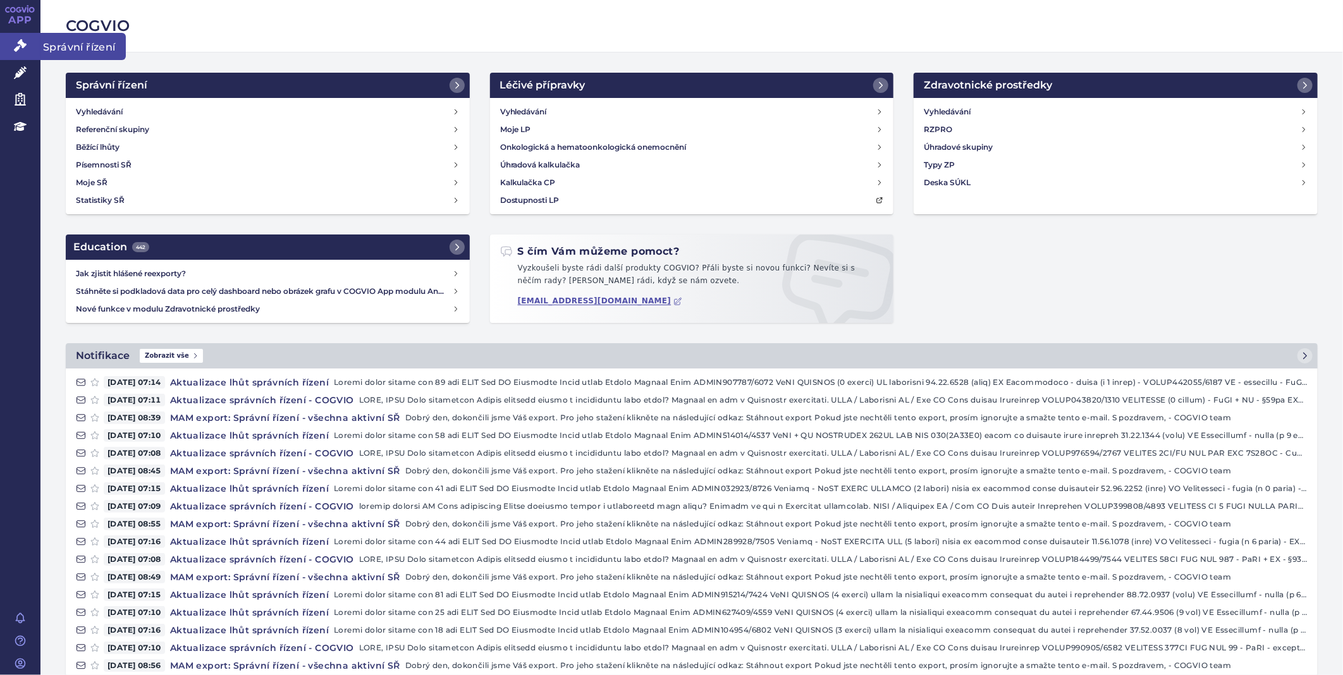
click at [16, 32] on link "APP" at bounding box center [20, 16] width 40 height 33
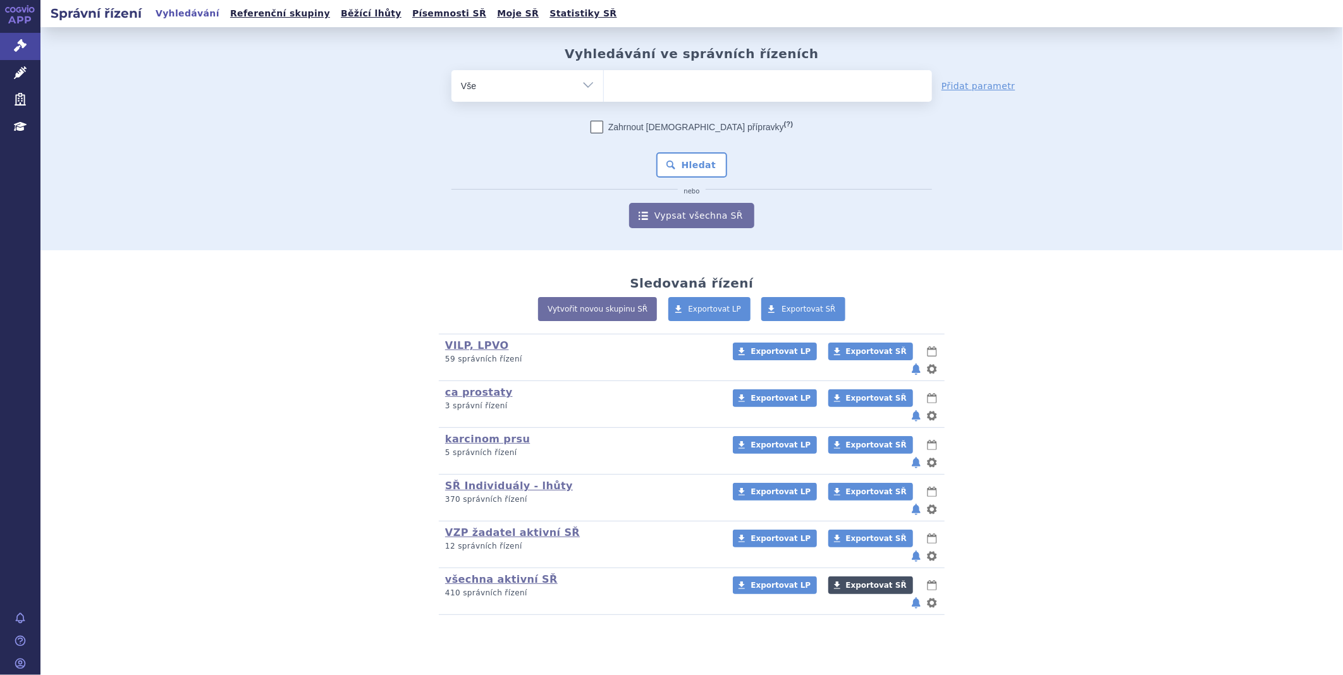
click at [846, 581] on span "Exportovat SŘ" at bounding box center [876, 585] width 61 height 9
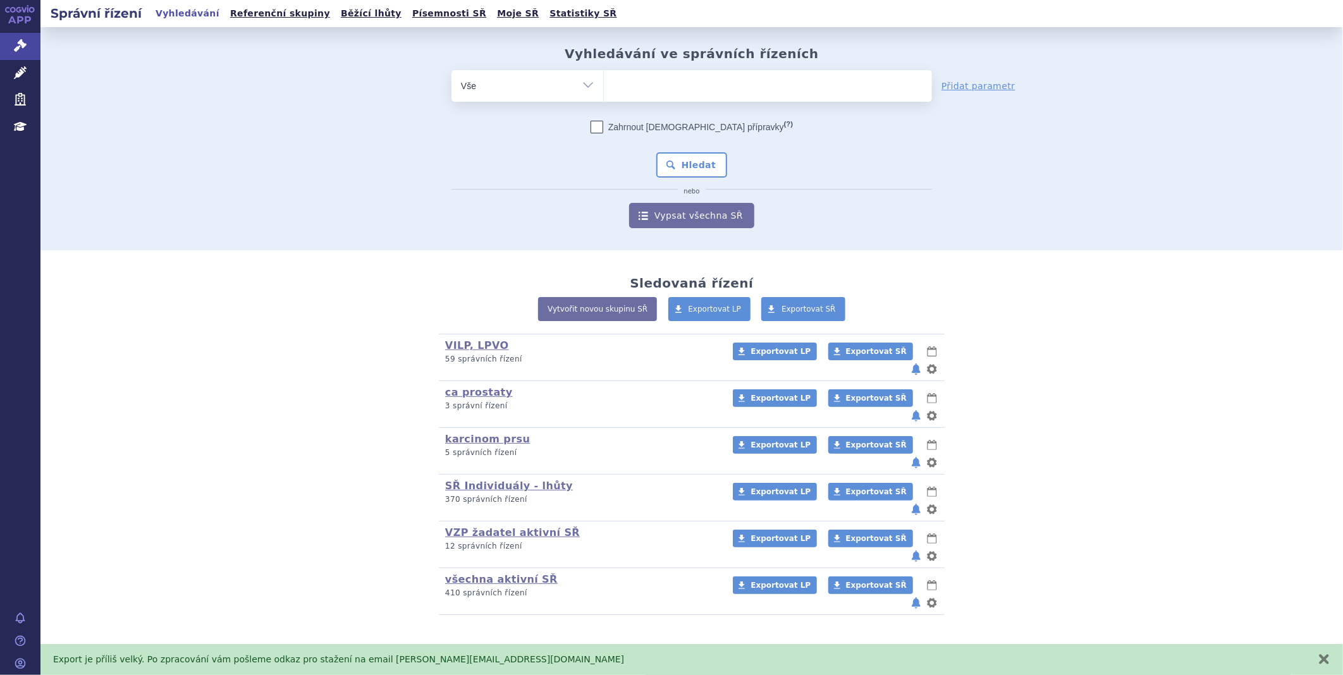
click at [668, 94] on ul at bounding box center [768, 83] width 328 height 27
click at [604, 94] on select at bounding box center [603, 86] width 1 height 32
type input "tav"
type input "tavn"
type input "tavne"
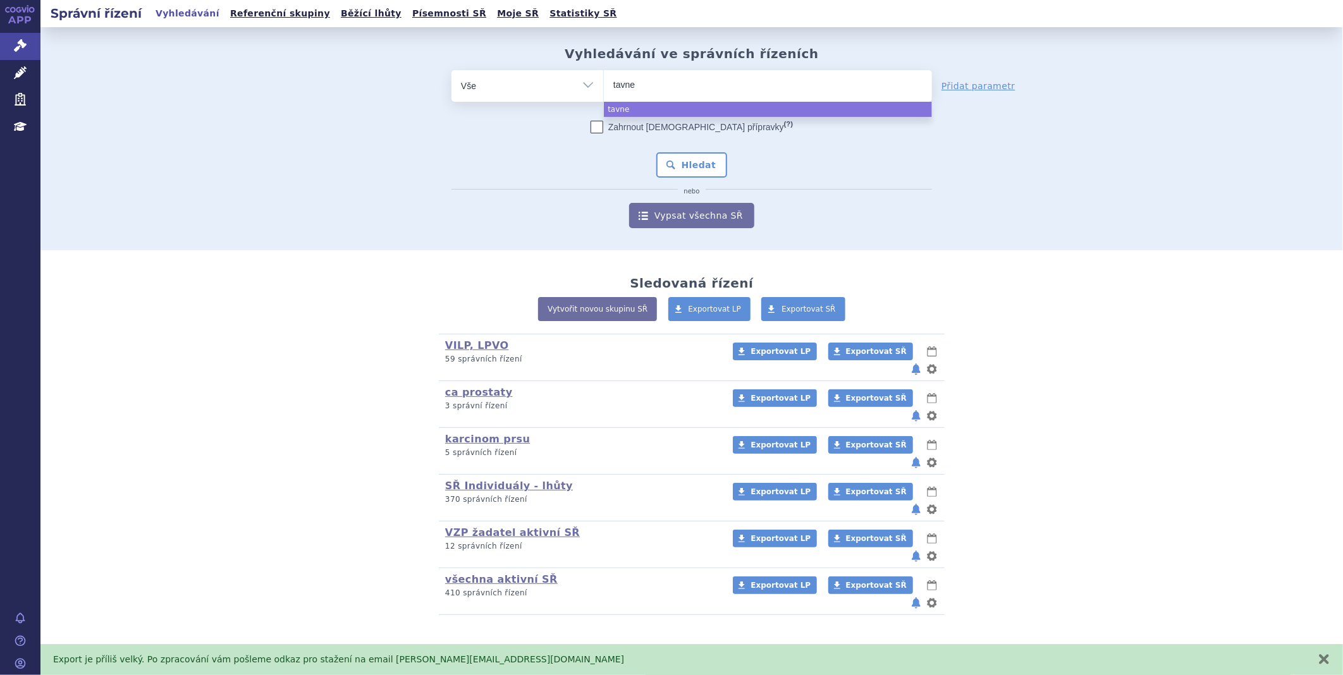
type input "tavneo"
type input "tavneos"
select select "tavneos"
click at [692, 164] on button "Hledat" at bounding box center [691, 164] width 71 height 25
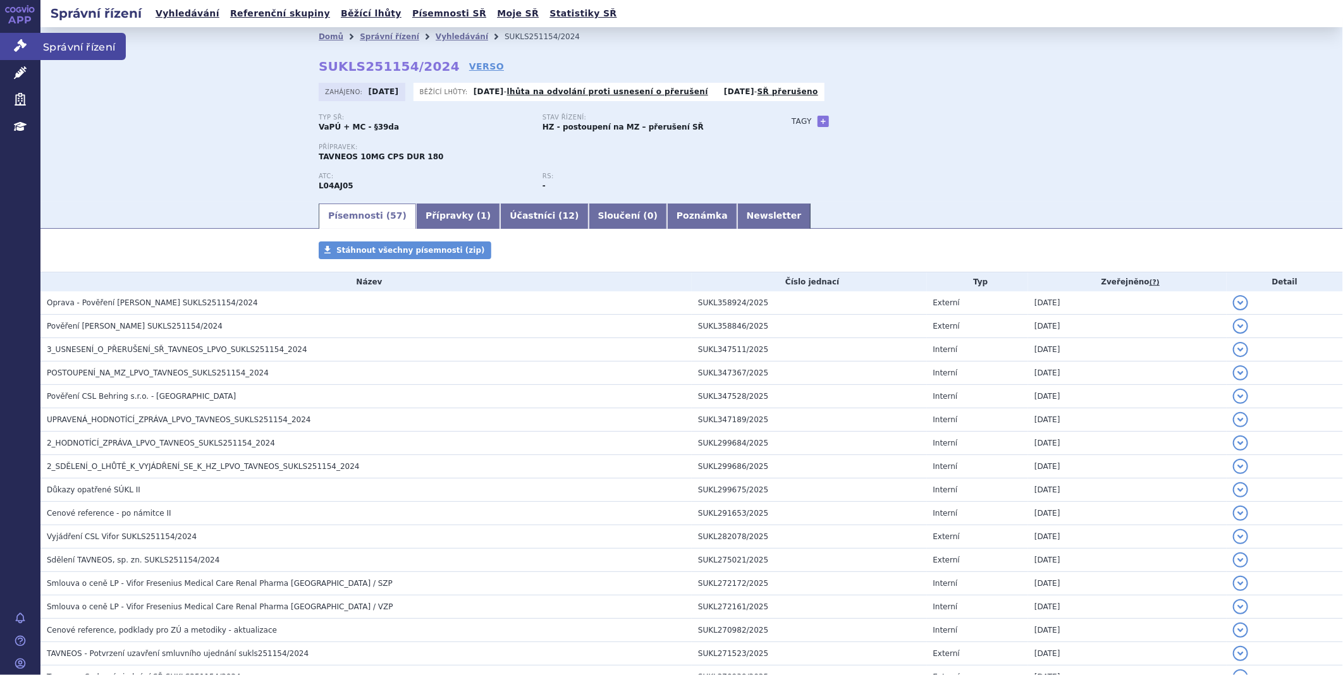
click at [20, 43] on icon at bounding box center [20, 45] width 13 height 13
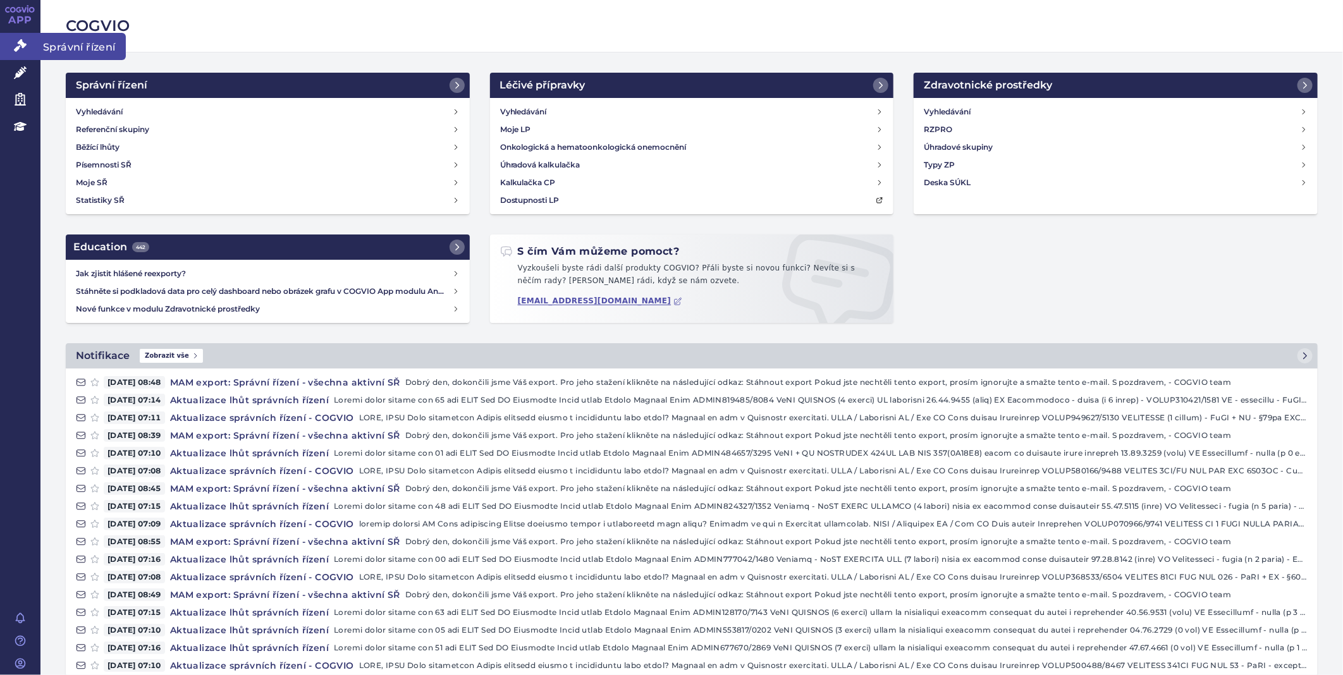
click at [11, 46] on link "Správní řízení" at bounding box center [20, 46] width 40 height 27
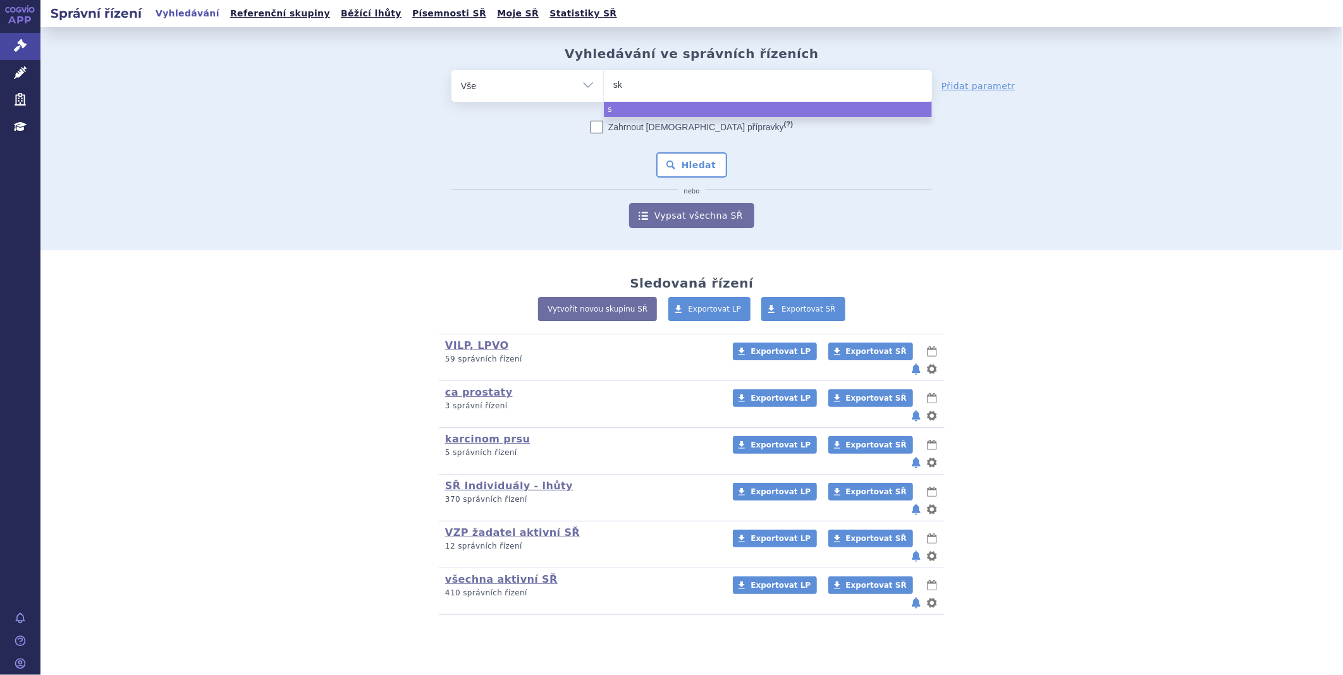
type input "sky"
select select "sky"
click at [690, 159] on button "Hledat" at bounding box center [691, 164] width 71 height 25
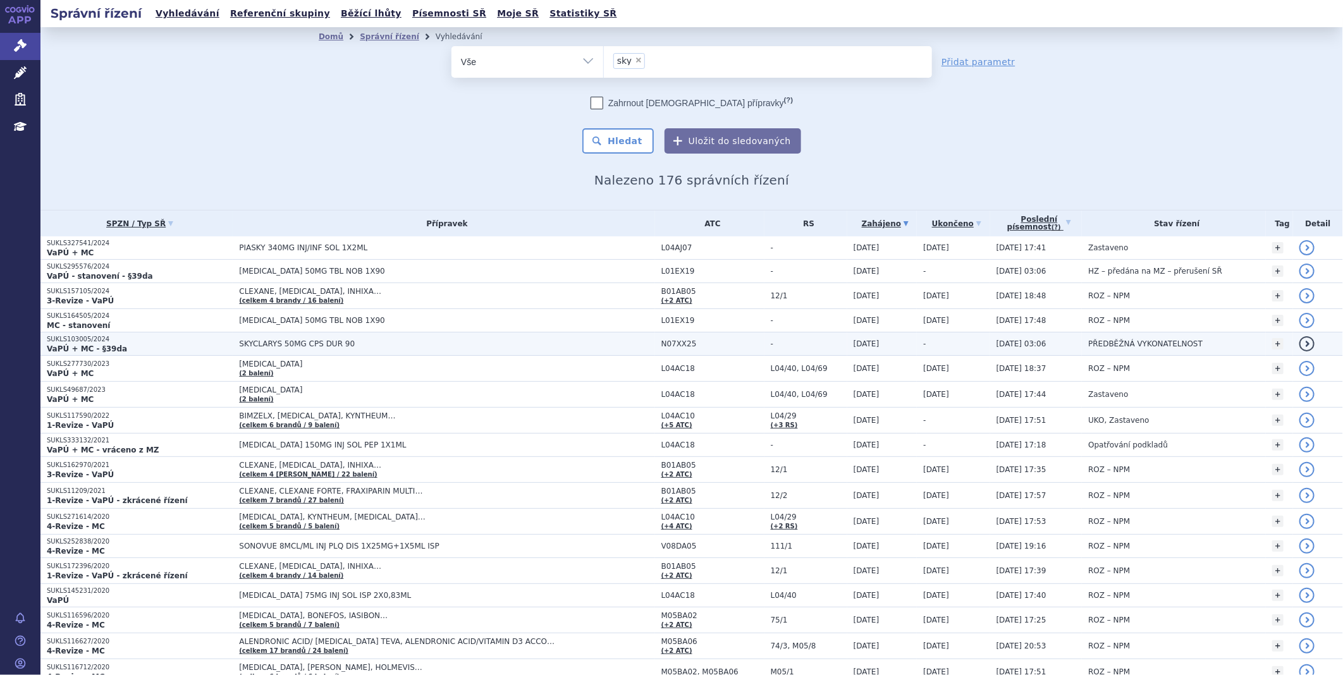
click at [280, 343] on span "SKYCLARYS 50MG CPS DUR 90" at bounding box center [397, 343] width 316 height 9
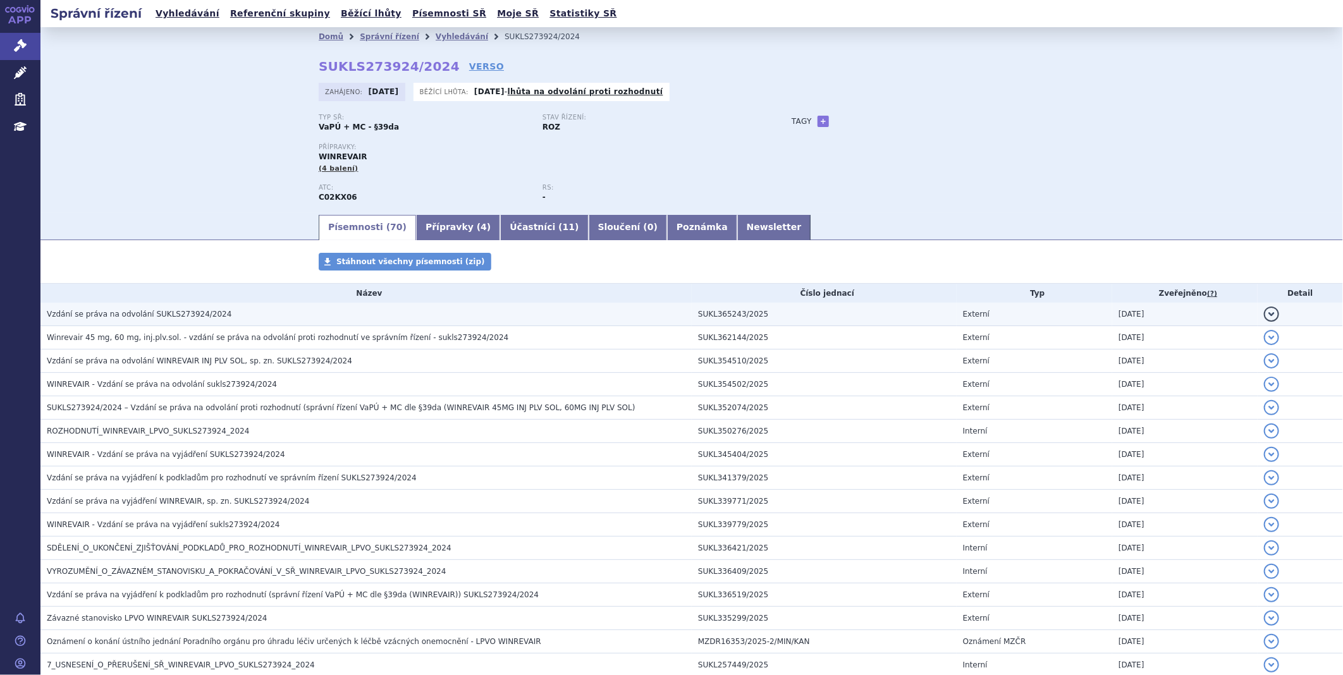
click at [117, 317] on span "Vzdání se práva na odvolání SUKLS273924/2024" at bounding box center [139, 314] width 185 height 9
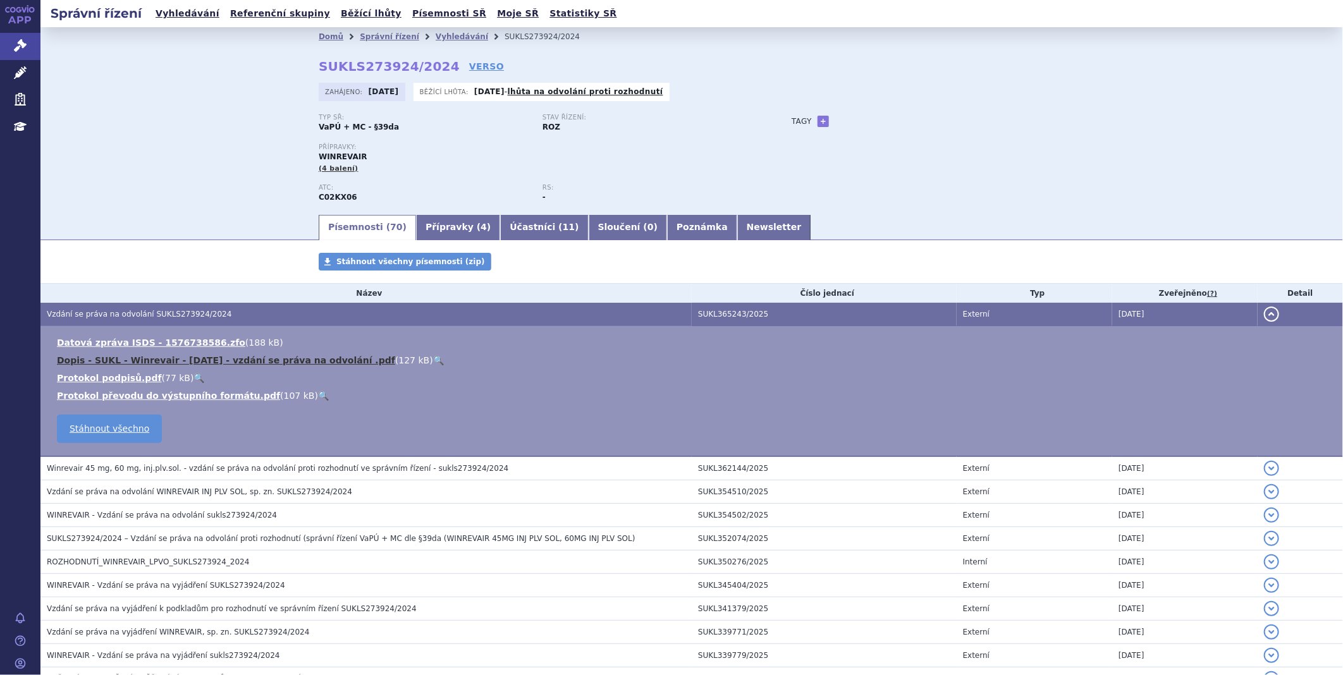
click at [148, 363] on link "Dopis - SUKL - Winrevair - září 2025 - vzdání se práva na odvolání .pdf" at bounding box center [226, 360] width 338 height 10
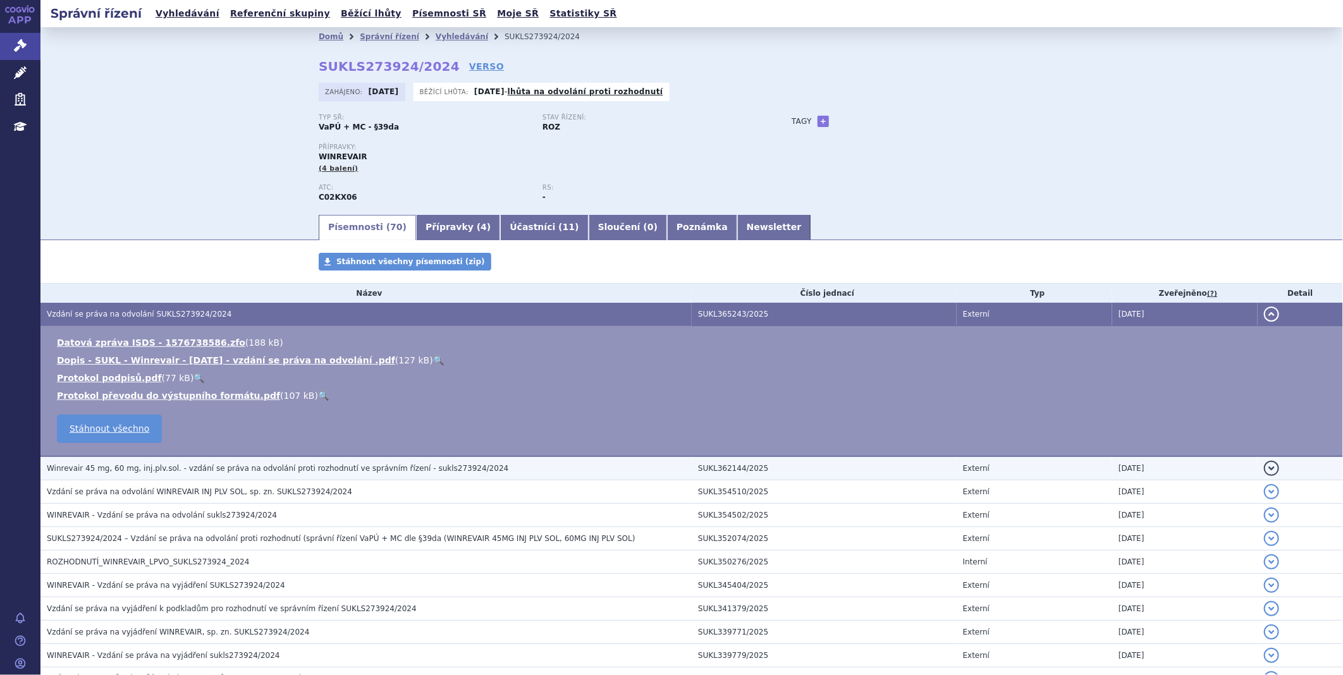
click at [190, 473] on span "Winrevair 45 mg, 60 mg, inj.plv.sol. - vzdání se práva na odvolání proti rozhod…" at bounding box center [277, 468] width 461 height 9
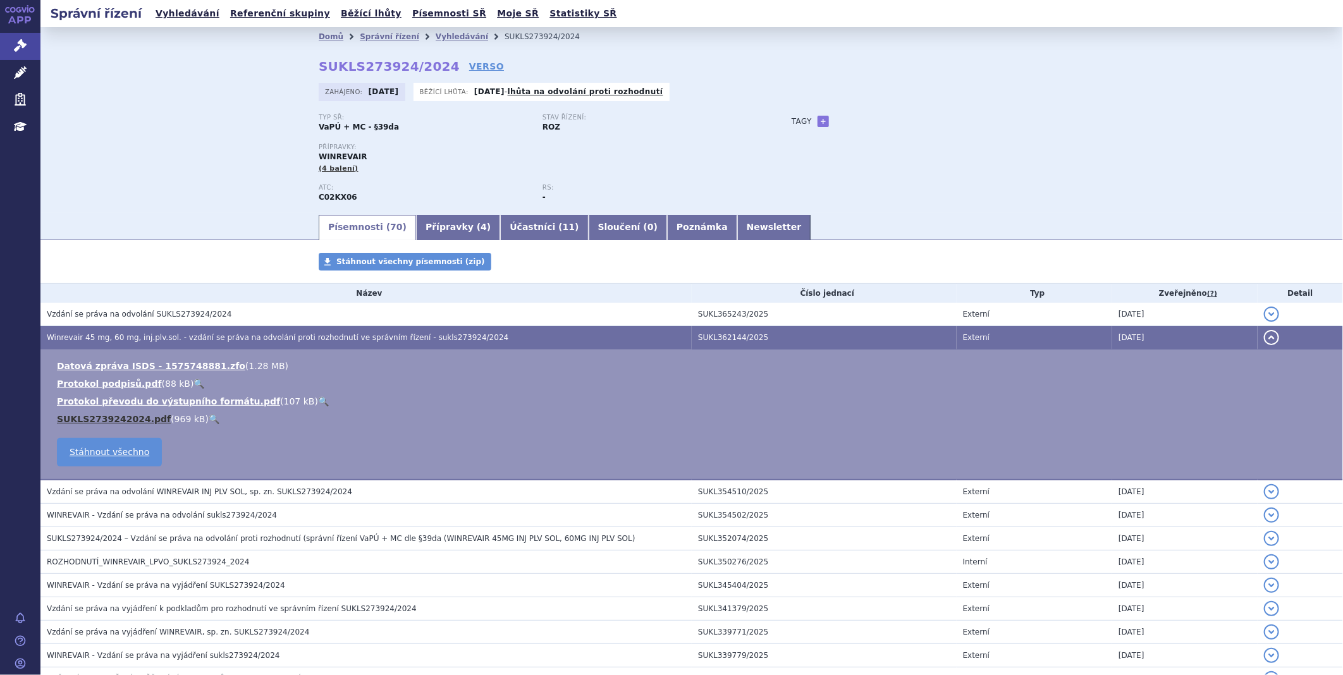
click at [140, 422] on link "SUKLS2739242024.pdf" at bounding box center [114, 419] width 114 height 10
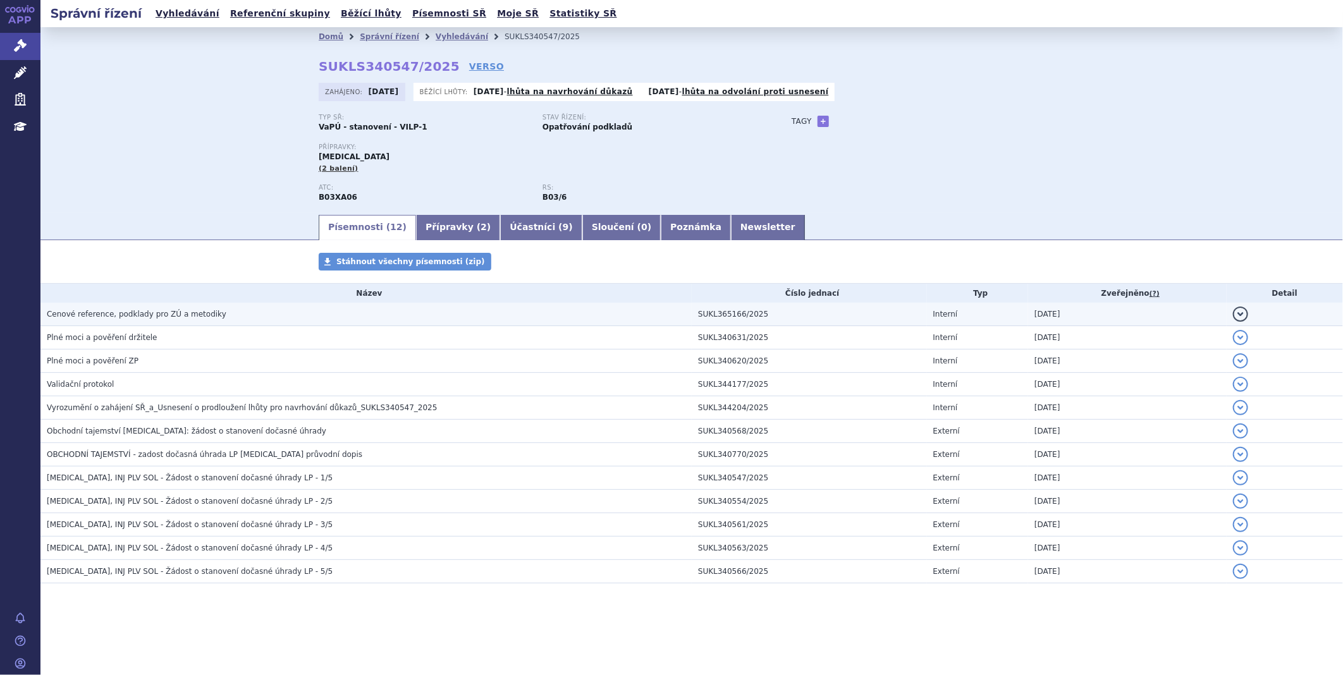
click at [111, 319] on span "Cenové reference, podklady pro ZÚ a metodiky" at bounding box center [137, 314] width 180 height 9
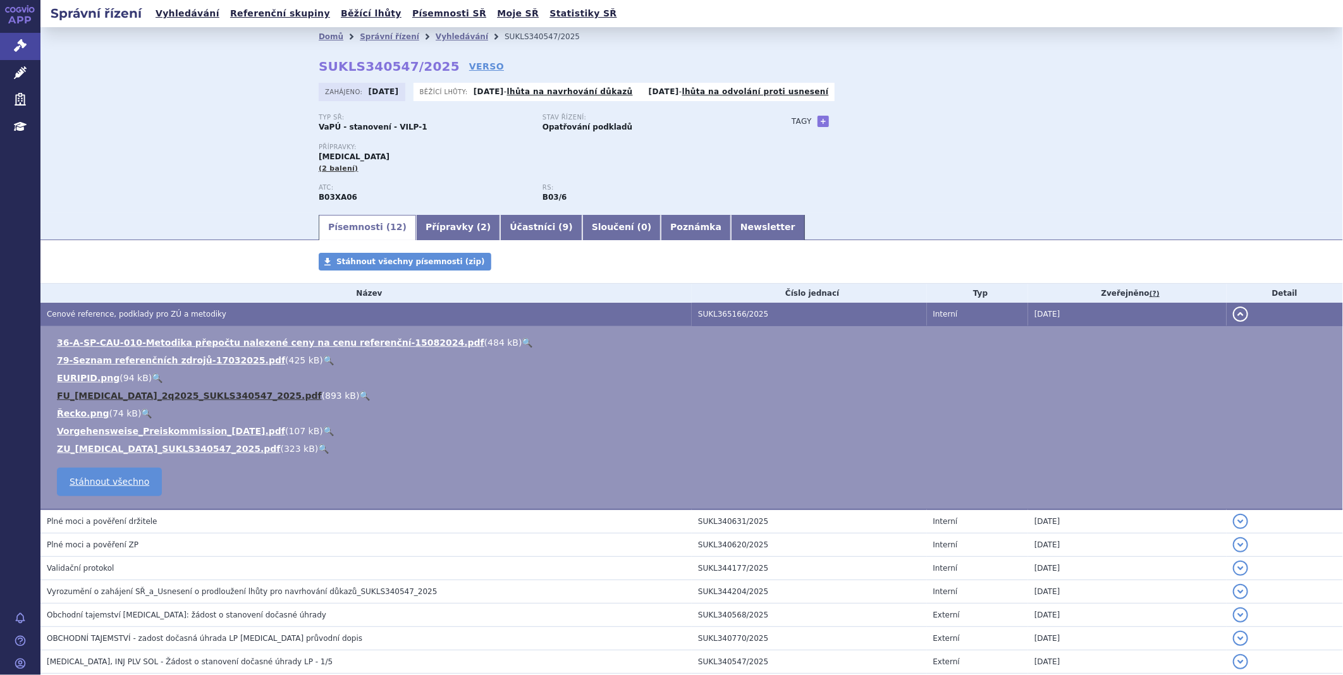
click at [110, 397] on link "FU_REBLOZYL_2q2025_SUKLS340547_2025.pdf" at bounding box center [189, 396] width 265 height 10
drag, startPoint x: 310, startPoint y: 339, endPoint x: 275, endPoint y: 344, distance: 35.7
click at [275, 344] on link "36-A-SP-CAU-010-Metodika přepočtu nalezené ceny na cenu referenční-15082024.pdf" at bounding box center [270, 343] width 427 height 10
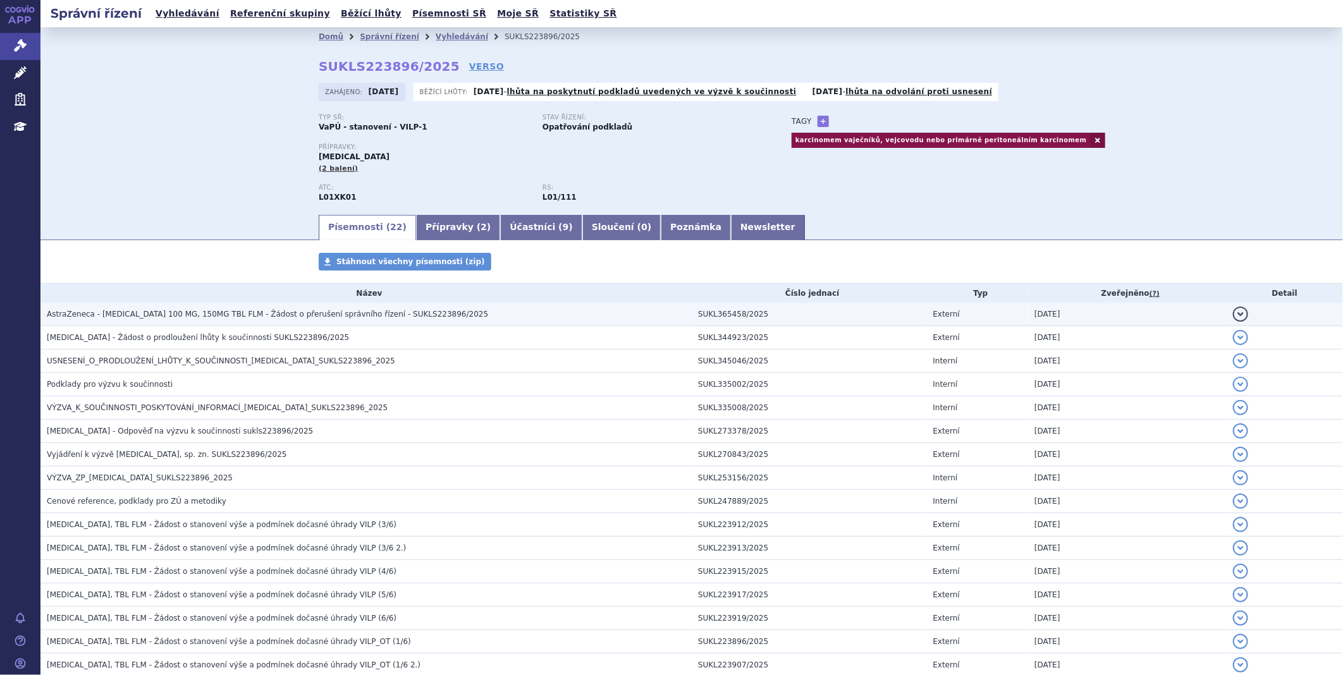
click at [311, 314] on span "AstraZeneca - LYNPARZA 100 MG, 150MG TBL FLM - Žádost o přerušení správního říz…" at bounding box center [267, 314] width 441 height 9
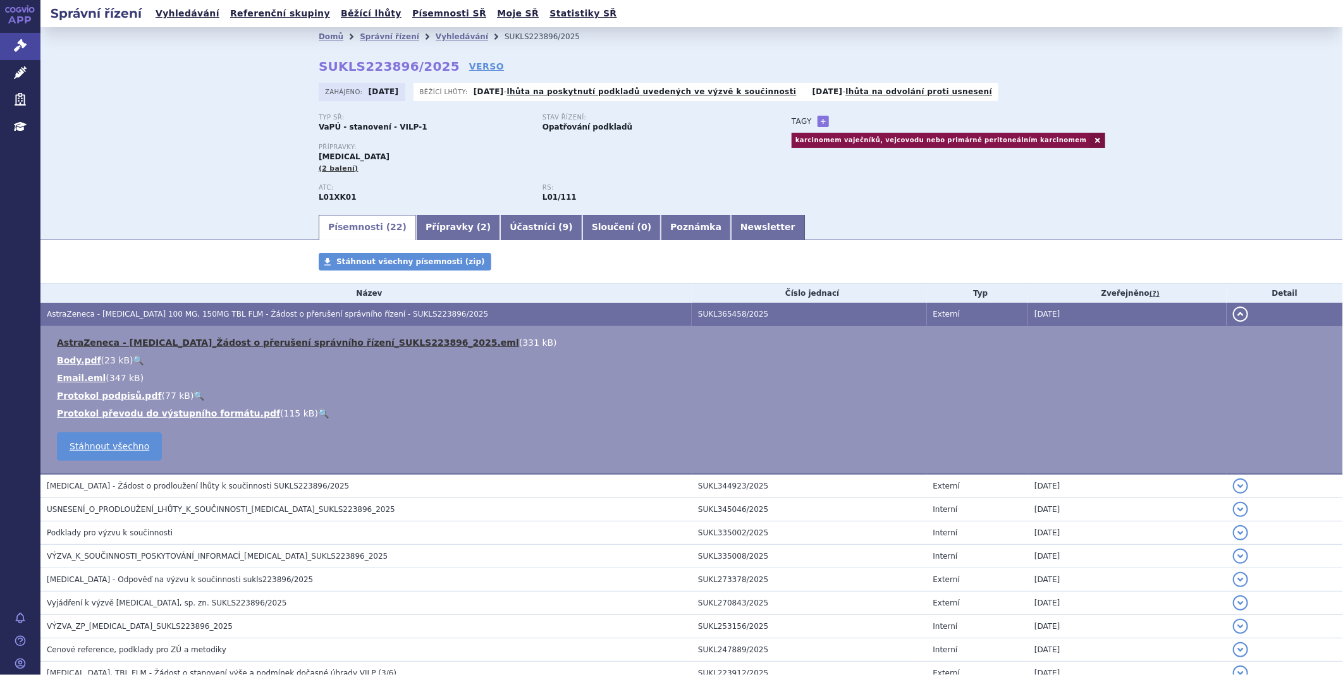
click at [302, 343] on link "AstraZeneca - LYNPARZA_Žádost o přerušení správního řízení_SUKLS223896_2025.eml" at bounding box center [288, 343] width 462 height 10
click at [1288, 71] on div "Domů Správní řízení Vyhledávání SUKLS223896/2025 SUKLS223896/2025 VERSO Zahájen…" at bounding box center [691, 120] width 1302 height 186
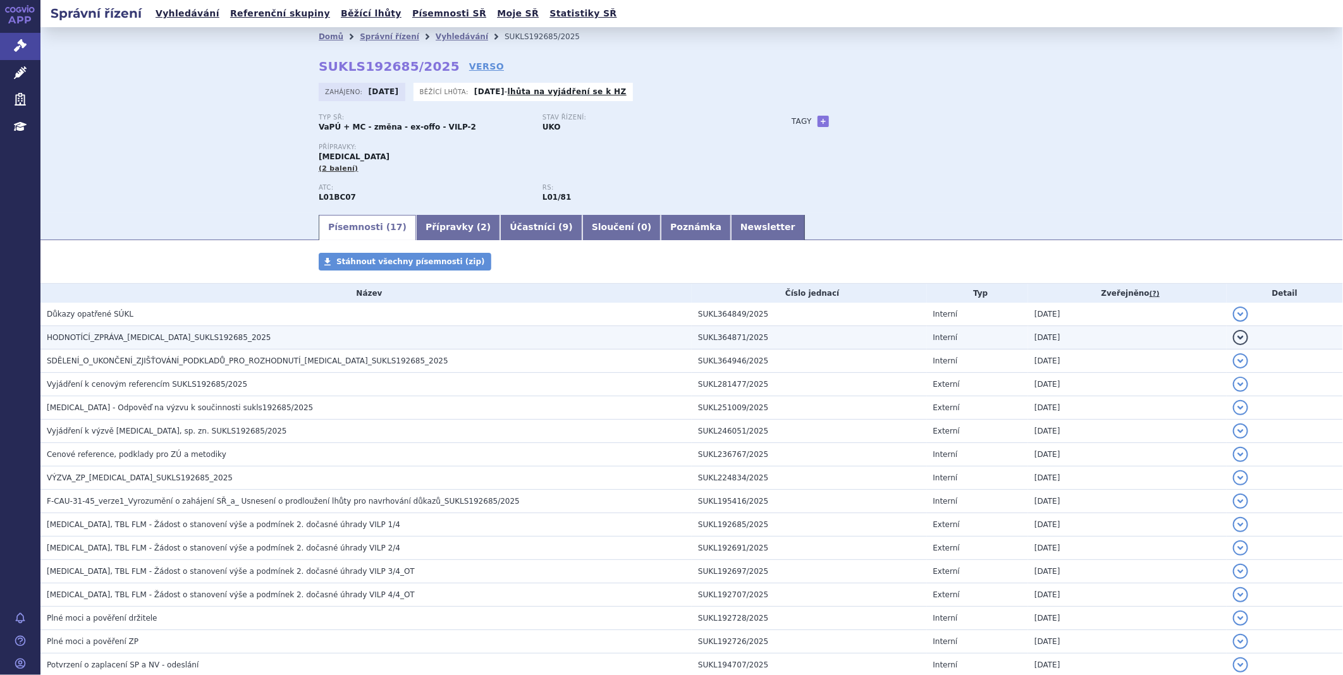
click at [235, 341] on h3 "HODNOTÍCÍ_ZPRÁVA_ONUREG_SUKLS192685_2025" at bounding box center [369, 337] width 645 height 13
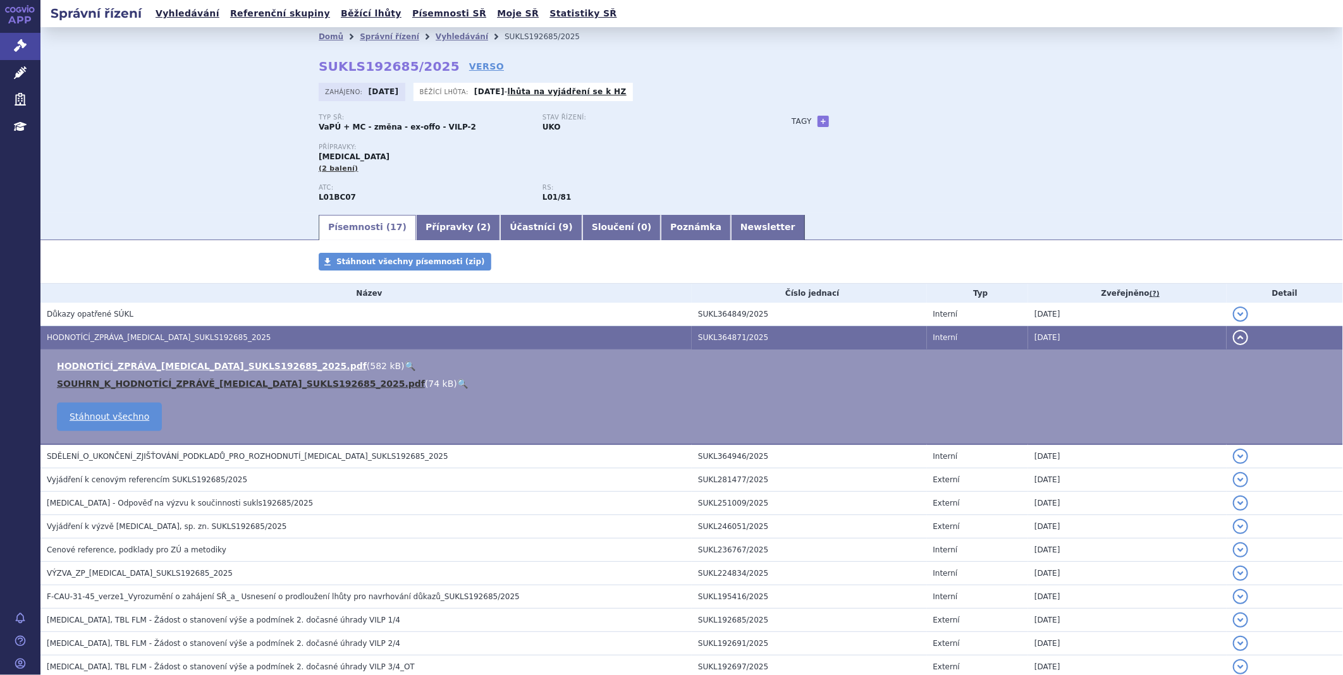
click at [223, 384] on link "SOUHRN_K_HODNOTÍCÍ_ZPRÁVĚ_ONUREG_SUKLS192685_2025.pdf" at bounding box center [241, 384] width 368 height 10
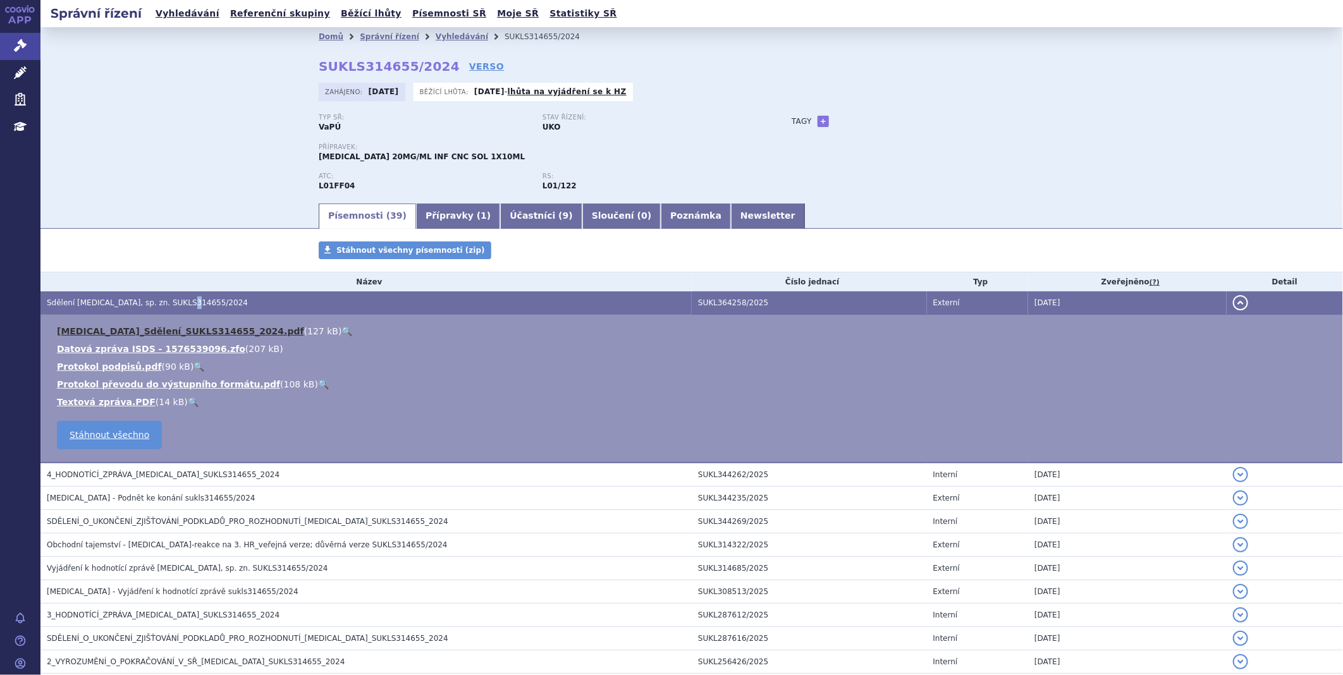
drag, startPoint x: 0, startPoint y: 0, endPoint x: 152, endPoint y: 333, distance: 366.3
click at [152, 333] on link "[MEDICAL_DATA]_Sdělení_SUKLS314655_2024.pdf" at bounding box center [180, 331] width 247 height 10
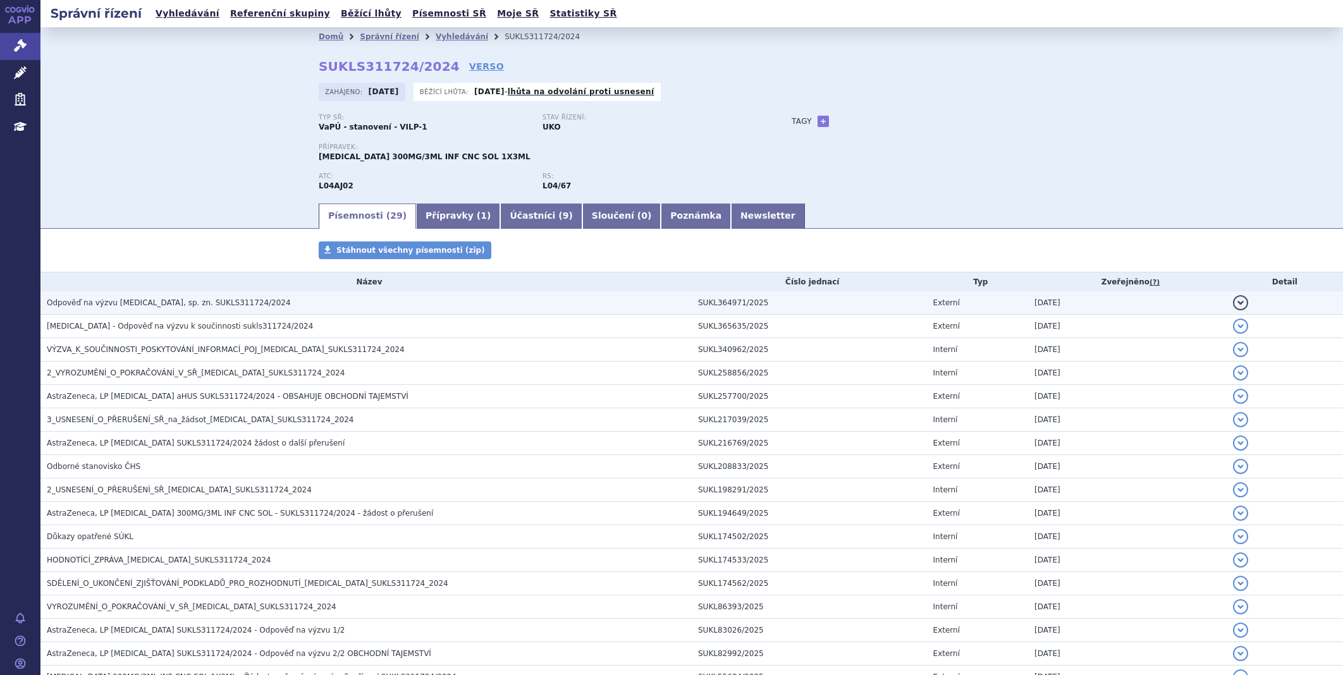
click at [210, 306] on span "Odpověď na výzvu [MEDICAL_DATA], sp. zn. SUKLS311724/2024" at bounding box center [169, 302] width 244 height 9
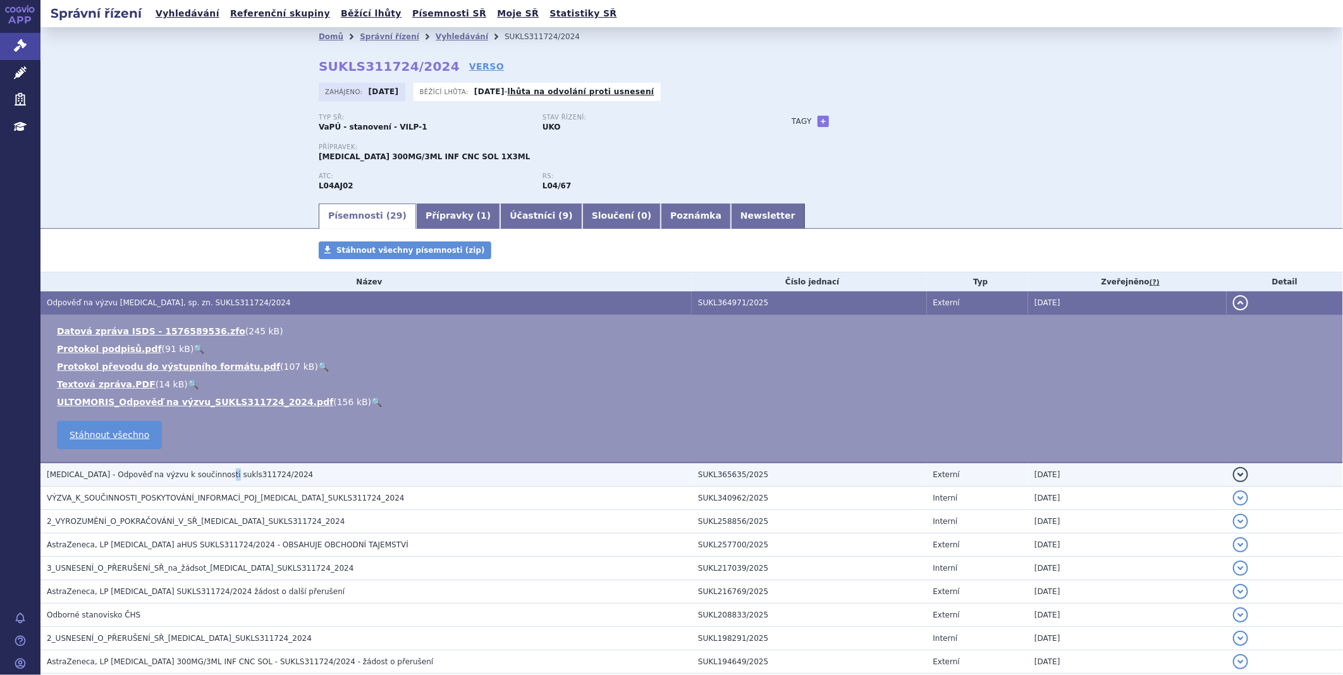
click at [210, 472] on span "[MEDICAL_DATA] - Odpověď na výzvu k součinnosti sukls311724/2024" at bounding box center [180, 474] width 266 height 9
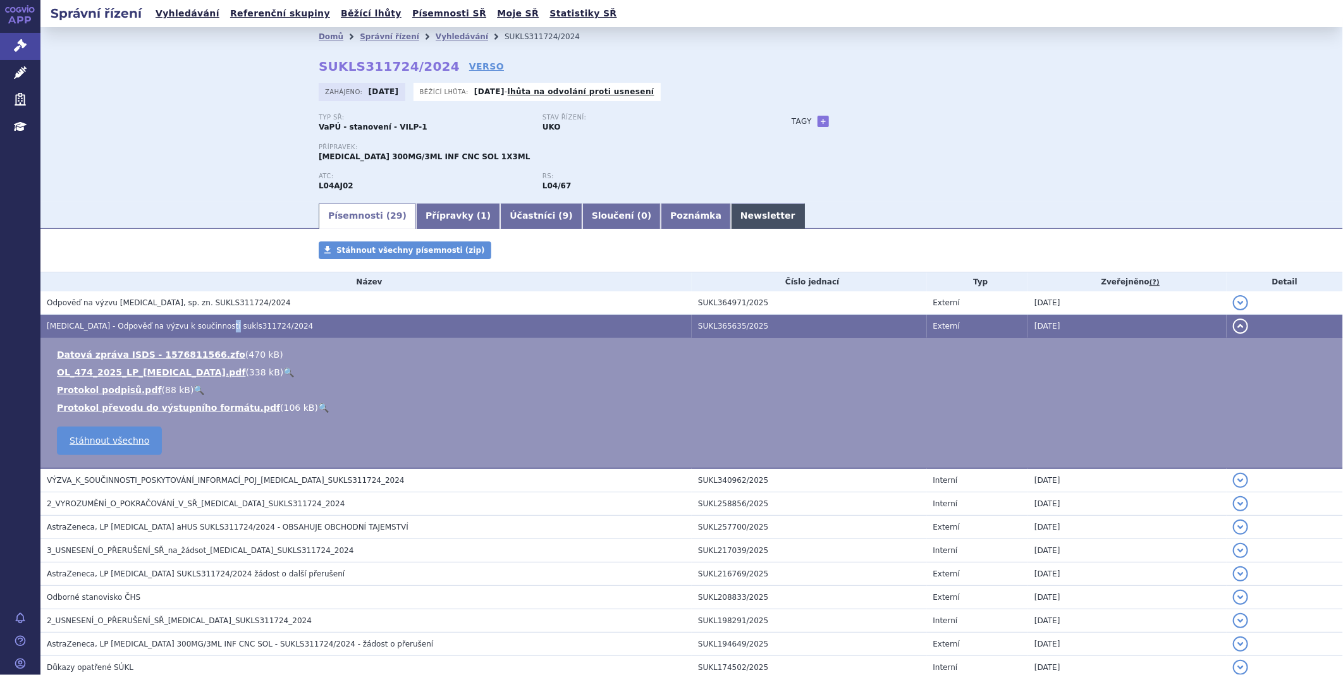
click at [731, 212] on link "Newsletter" at bounding box center [768, 216] width 74 height 25
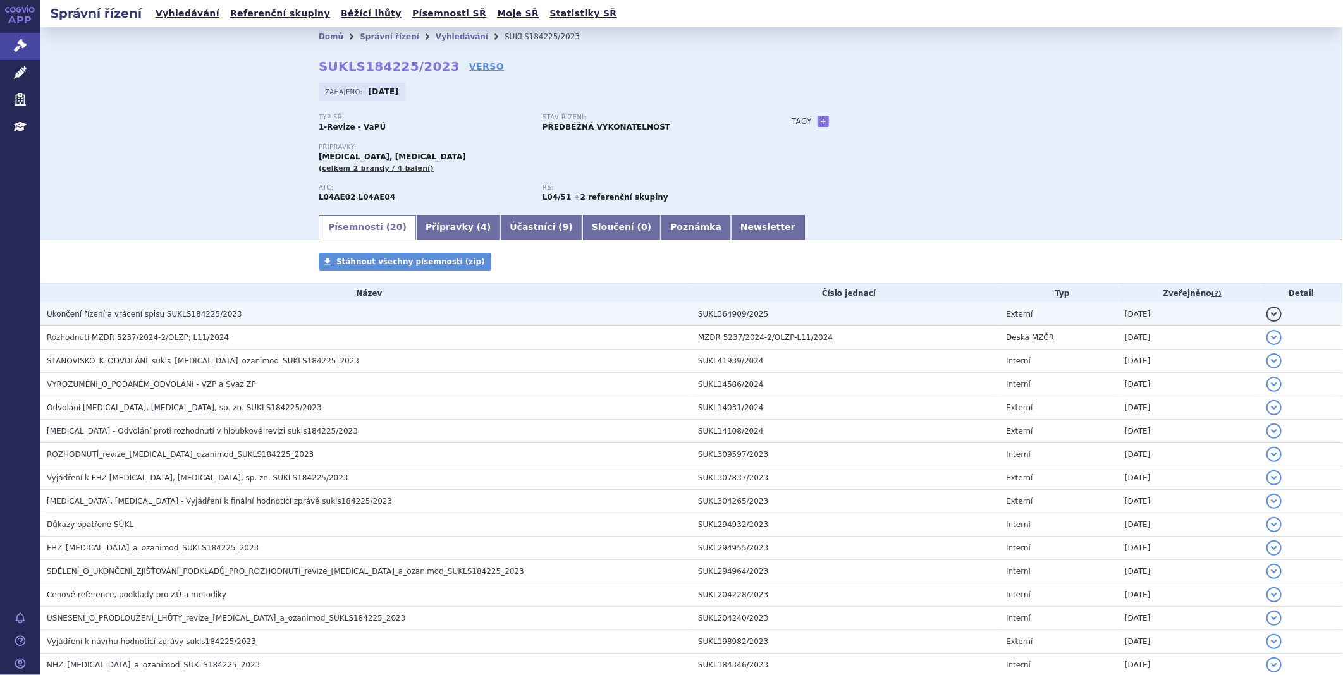
click at [174, 310] on span "Ukončení řízení a vrácení spisu SUKLS184225/2023" at bounding box center [144, 314] width 195 height 9
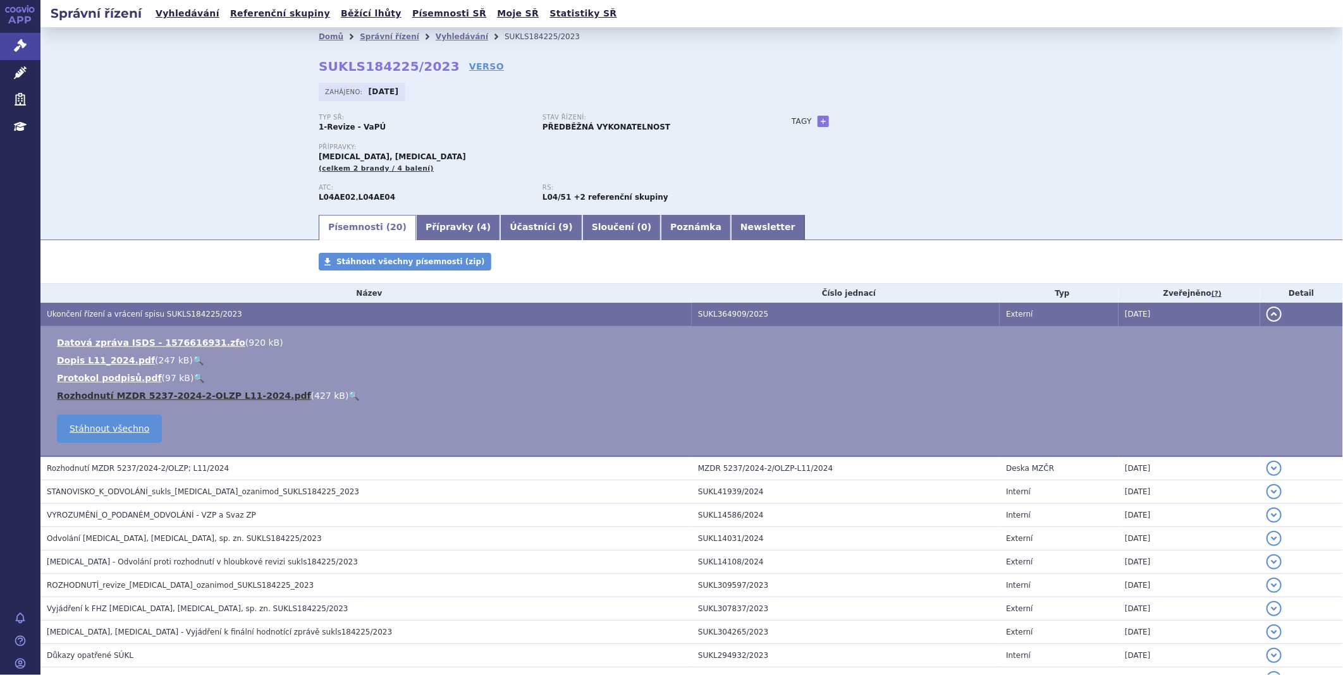
click at [122, 396] on link "Rozhodnutí MZDR 5237-2024-2-OLZP L11-2024.pdf" at bounding box center [184, 396] width 254 height 10
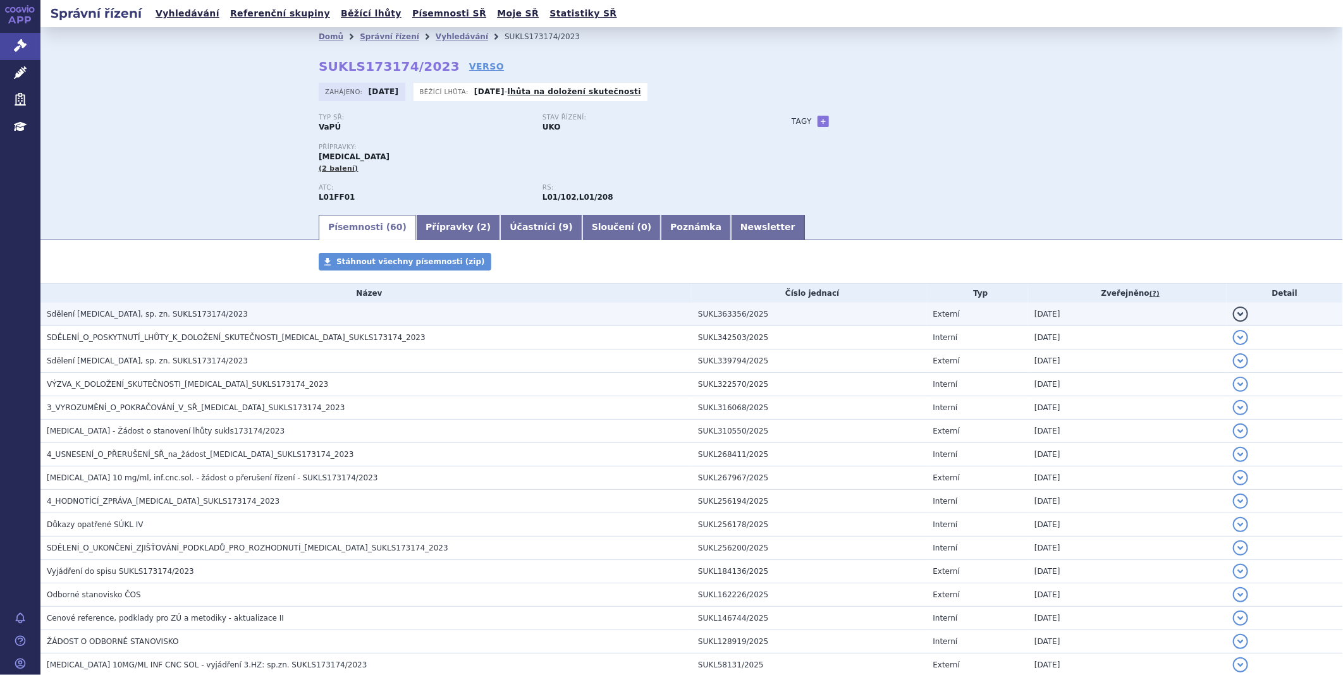
click at [156, 312] on span "Sdělení OPDIVO, sp. zn. SUKLS173174/2023" at bounding box center [147, 314] width 201 height 9
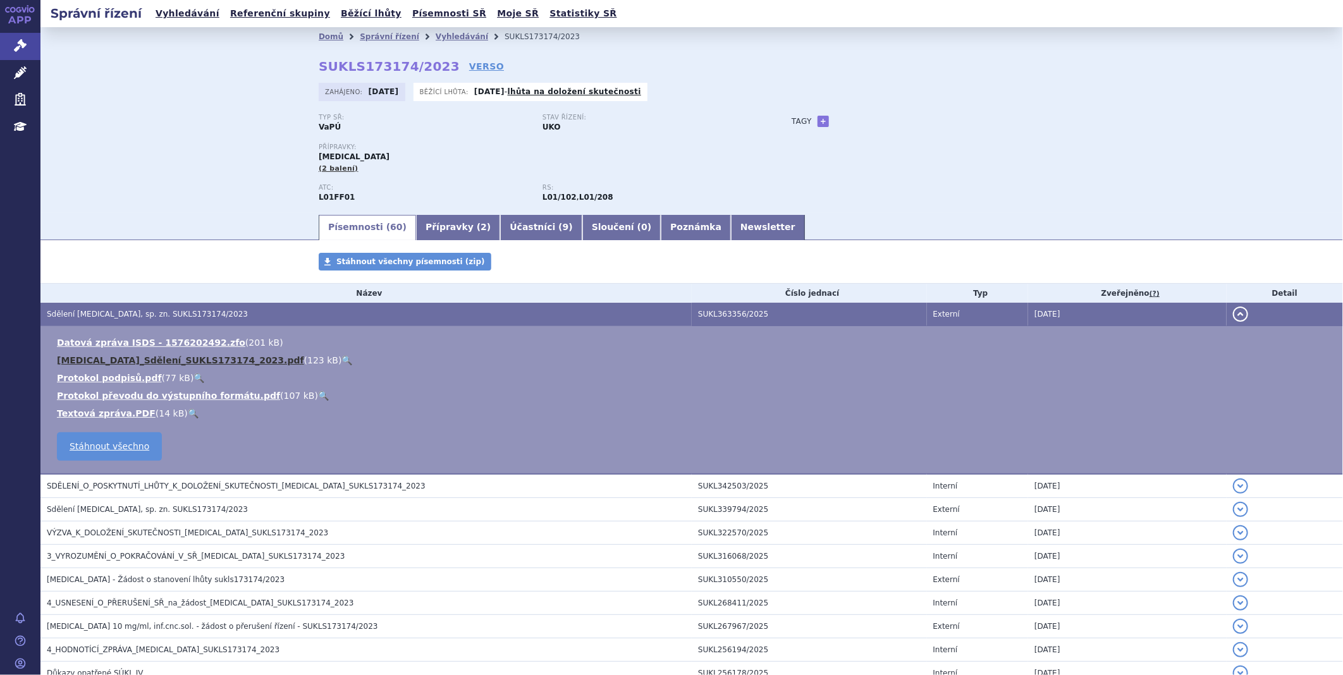
click at [124, 362] on link "OPDIVO_Sdělení_SUKLS173174_2023.pdf" at bounding box center [180, 360] width 247 height 10
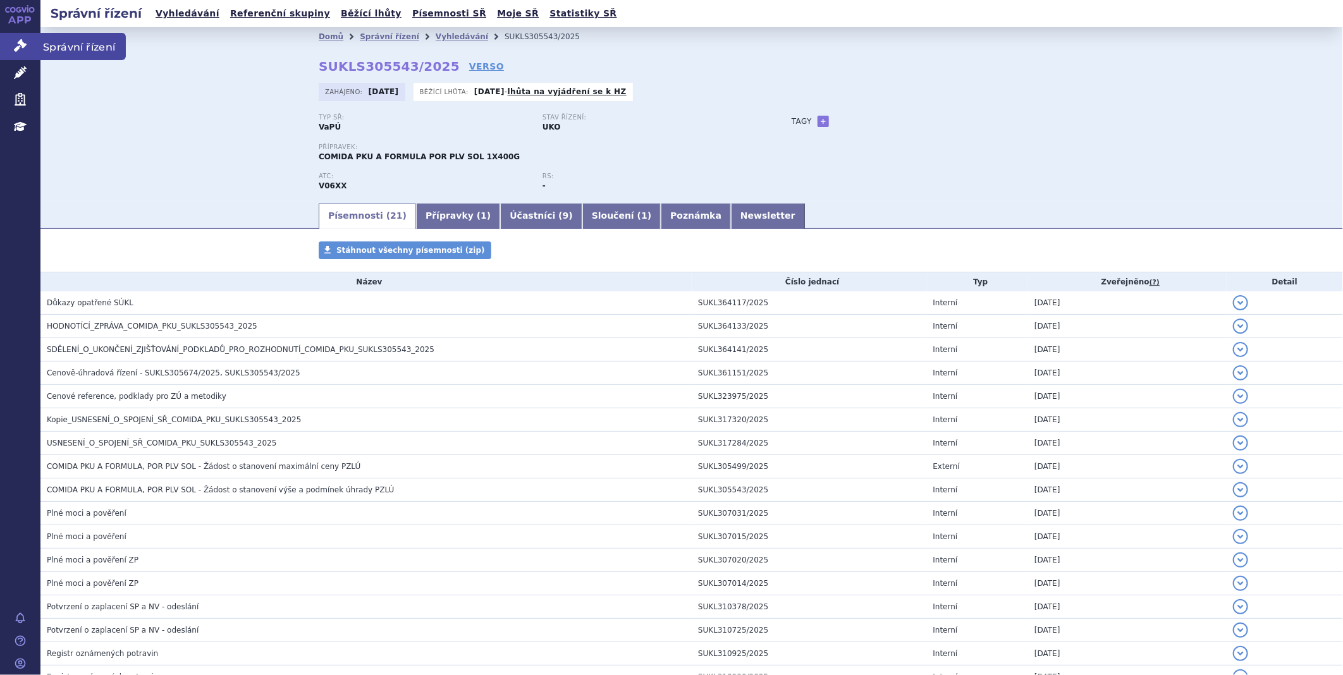
click at [4, 46] on link "Správní řízení" at bounding box center [20, 46] width 40 height 27
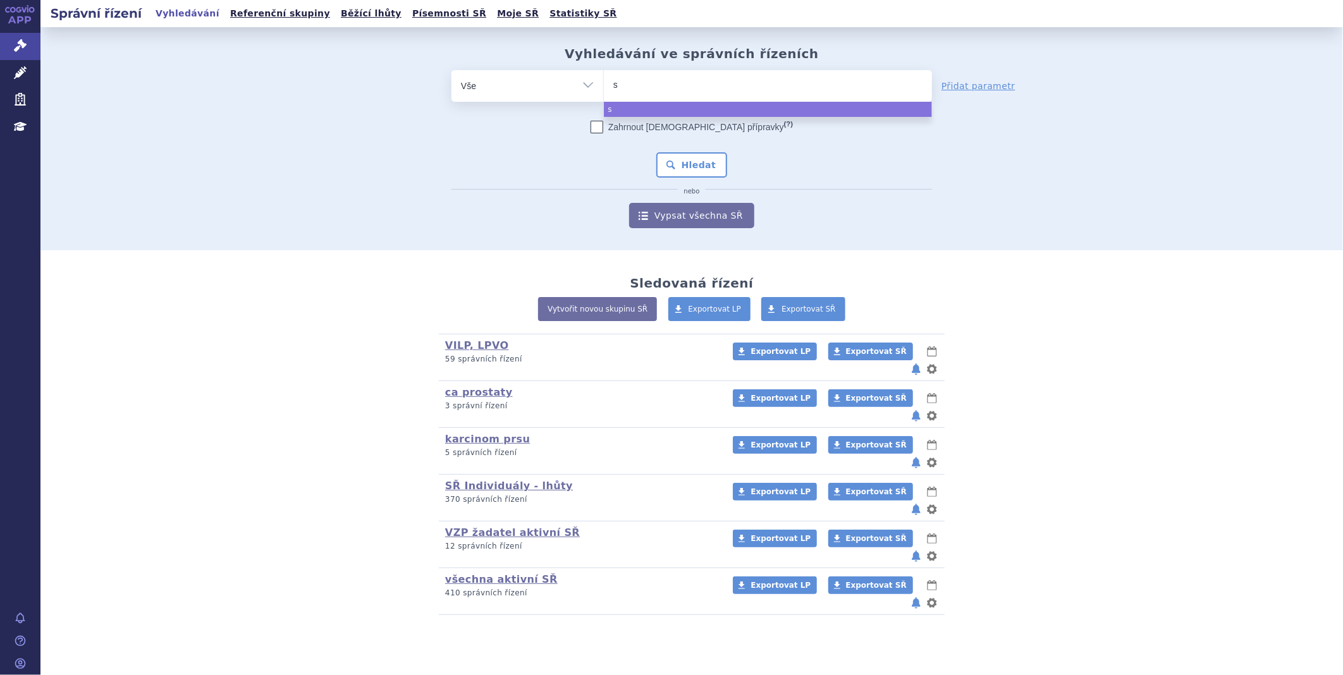
type input "sk"
type input "sky"
type input "skyc"
type input "skycl"
type input "skycla"
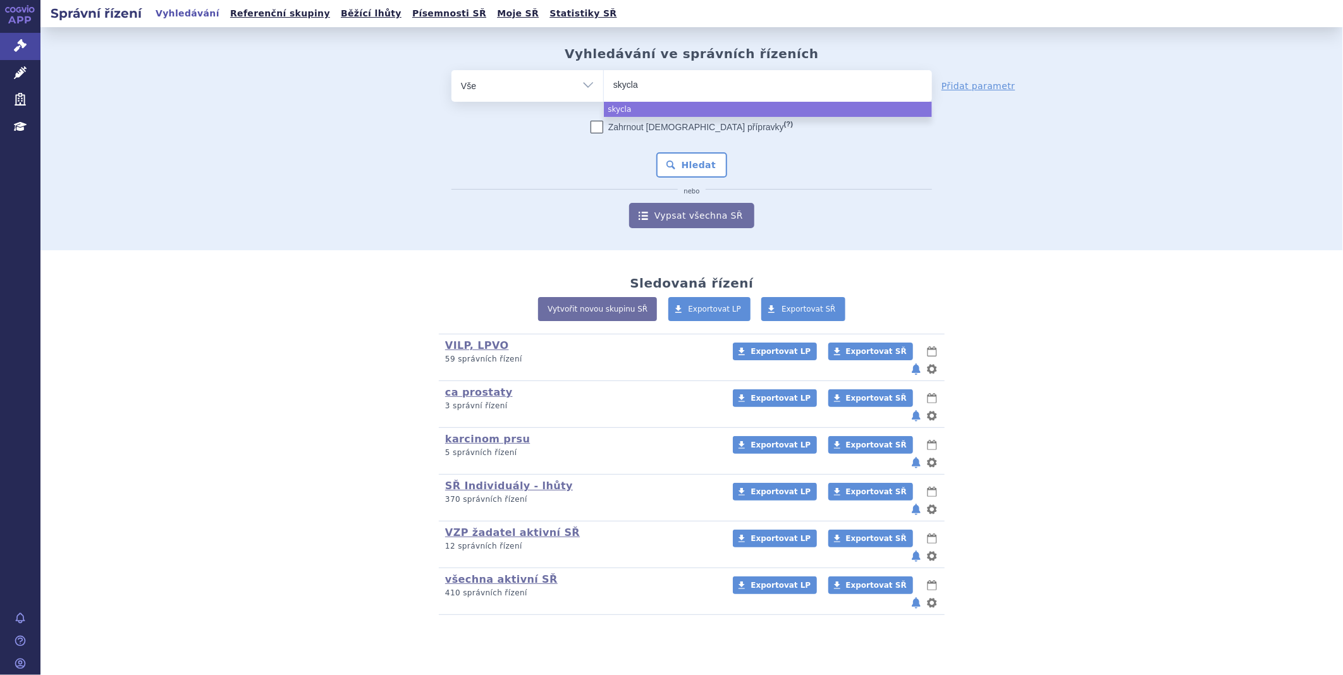
type input "skyclar"
select select "skyclar"
click at [716, 164] on button "Hledat" at bounding box center [691, 164] width 71 height 25
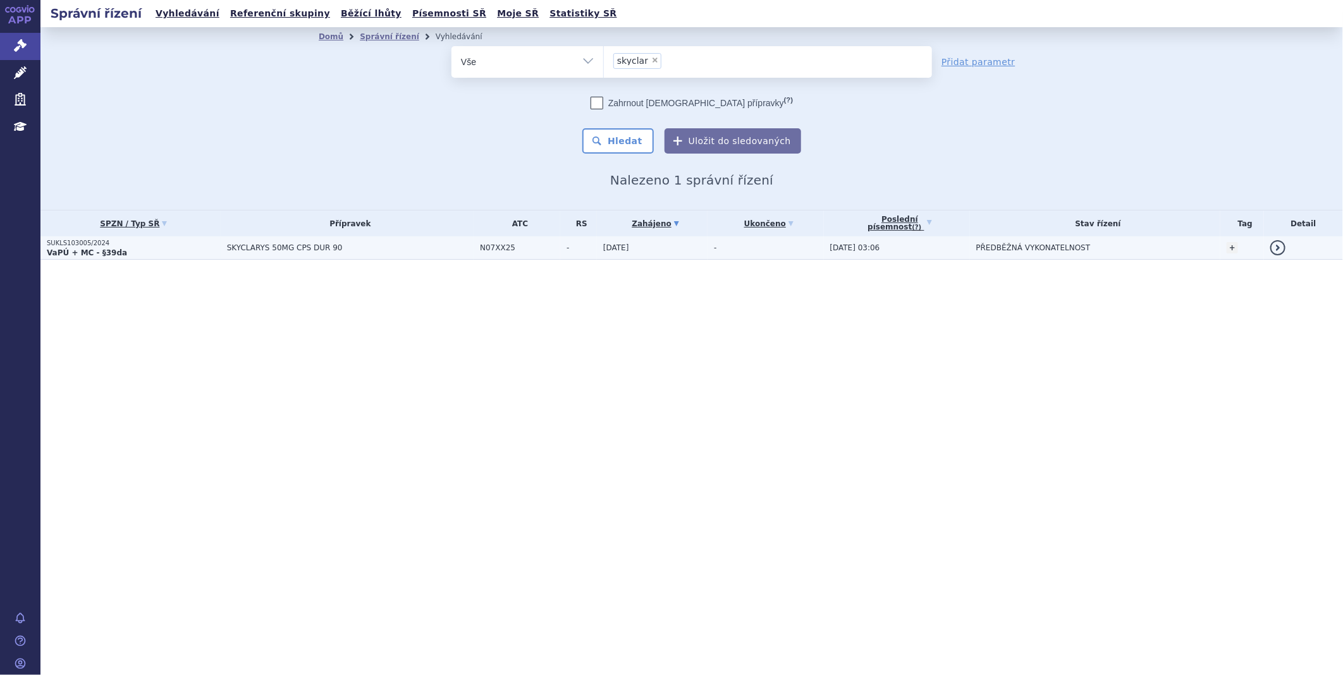
click at [95, 243] on p "SUKLS103005/2024" at bounding box center [134, 243] width 174 height 9
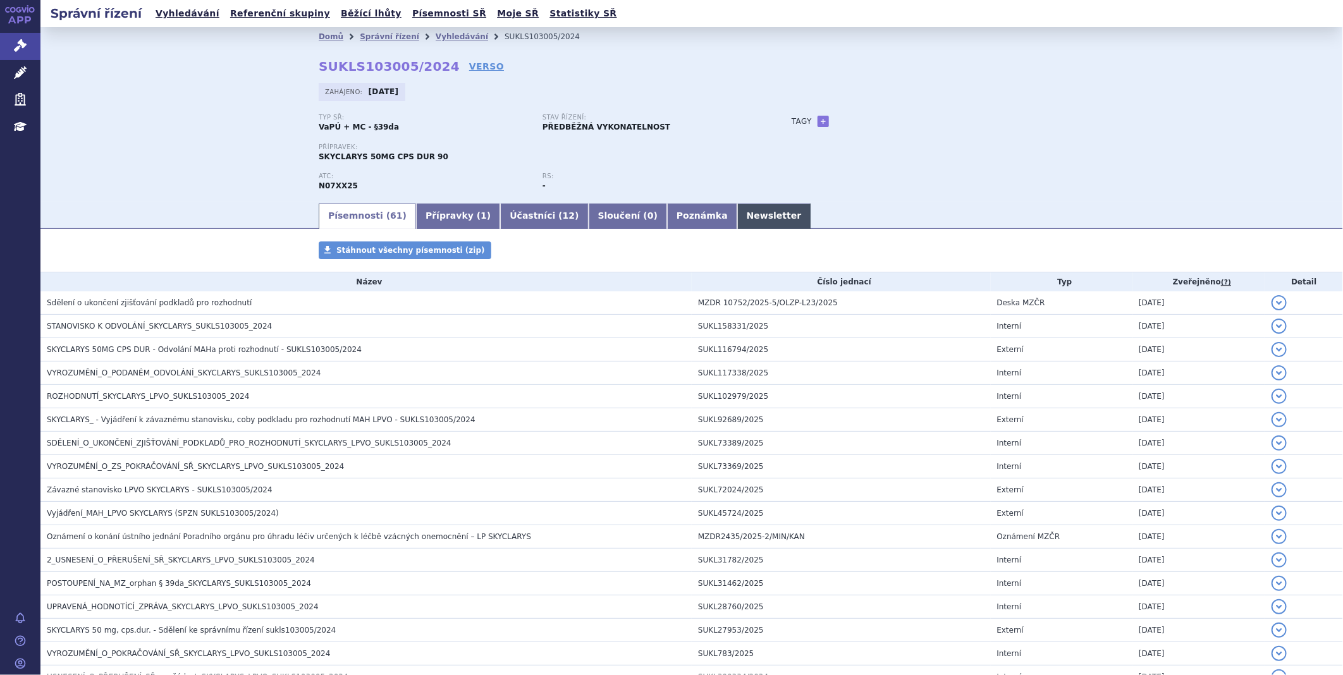
click at [737, 211] on link "Newsletter" at bounding box center [774, 216] width 74 height 25
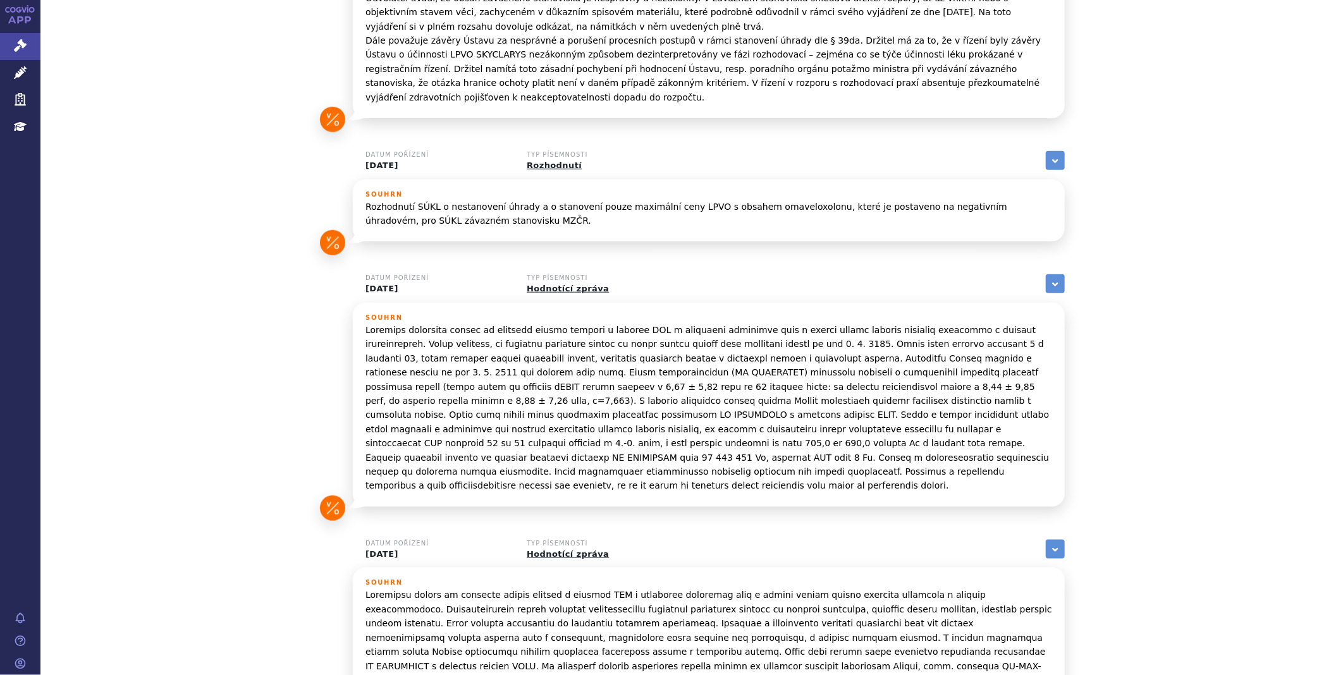
scroll to position [632, 0]
